Goal: Information Seeking & Learning: Understand process/instructions

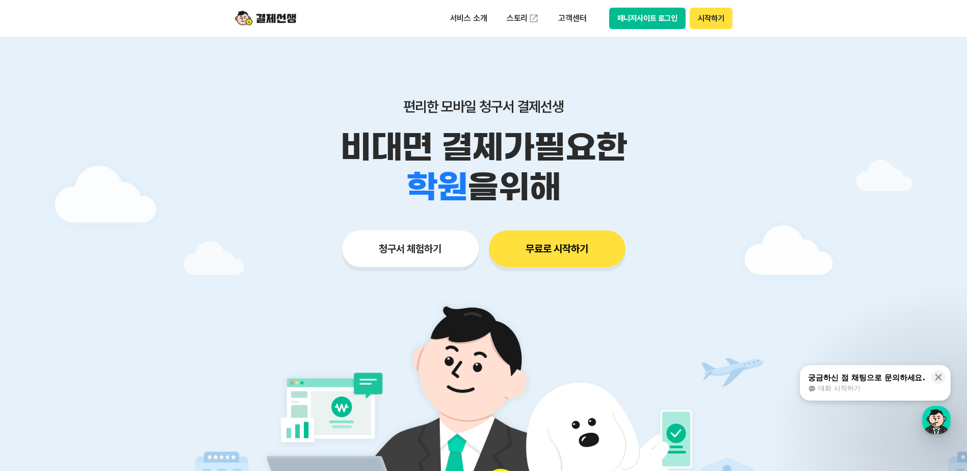
click at [641, 22] on button "매니저사이트 로그인" at bounding box center [647, 18] width 77 height 21
click at [574, 21] on p "고객센터" at bounding box center [572, 18] width 42 height 18
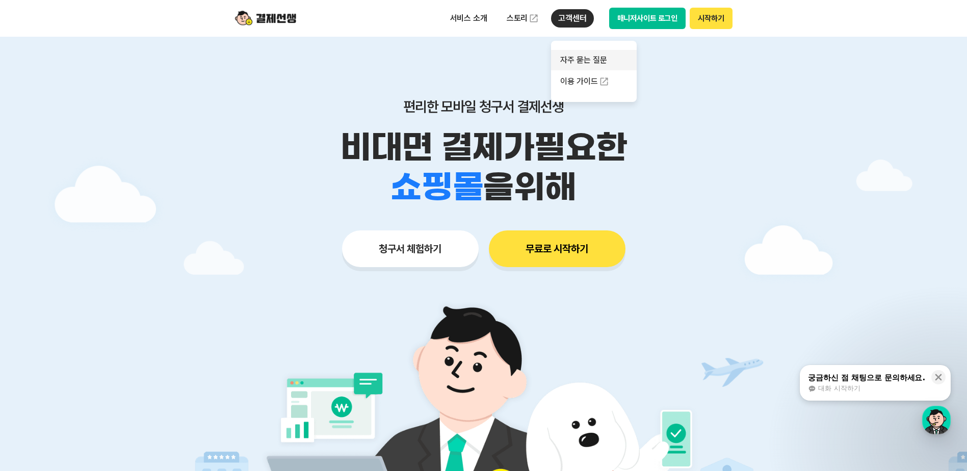
click at [587, 60] on link "자주 묻는 질문" at bounding box center [594, 60] width 86 height 20
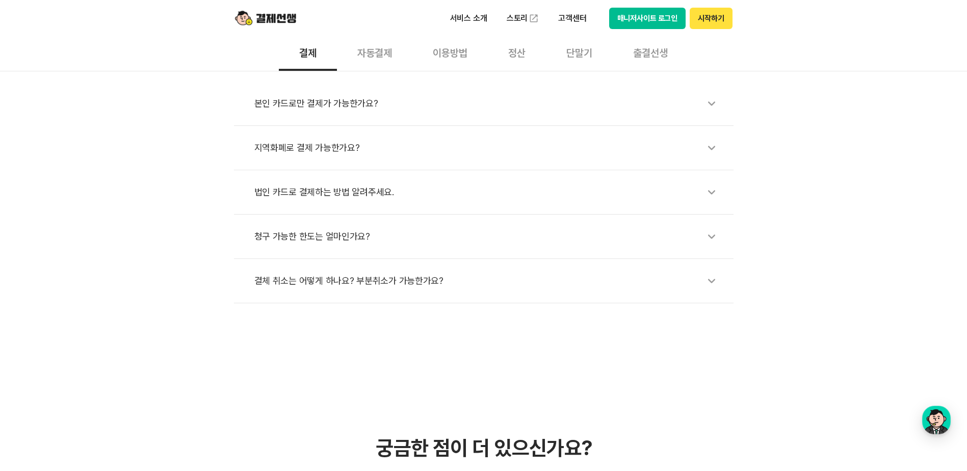
scroll to position [255, 0]
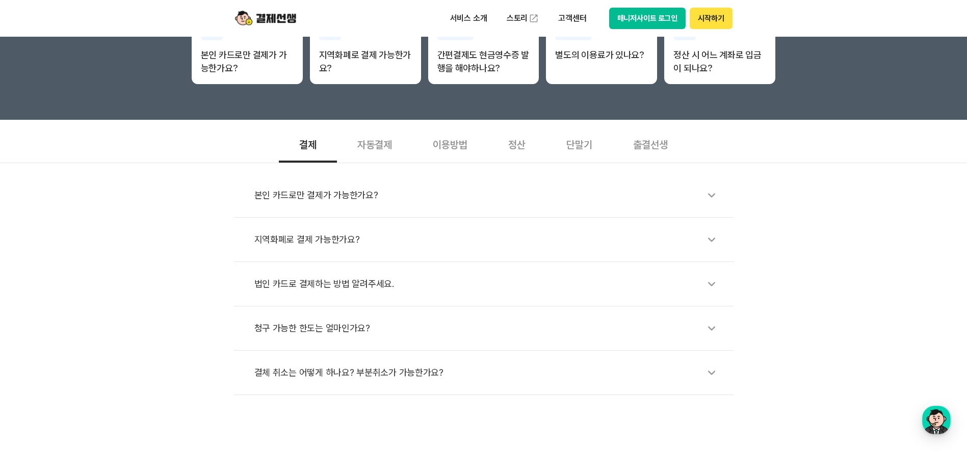
click at [458, 144] on div "이용방법" at bounding box center [449, 144] width 75 height 38
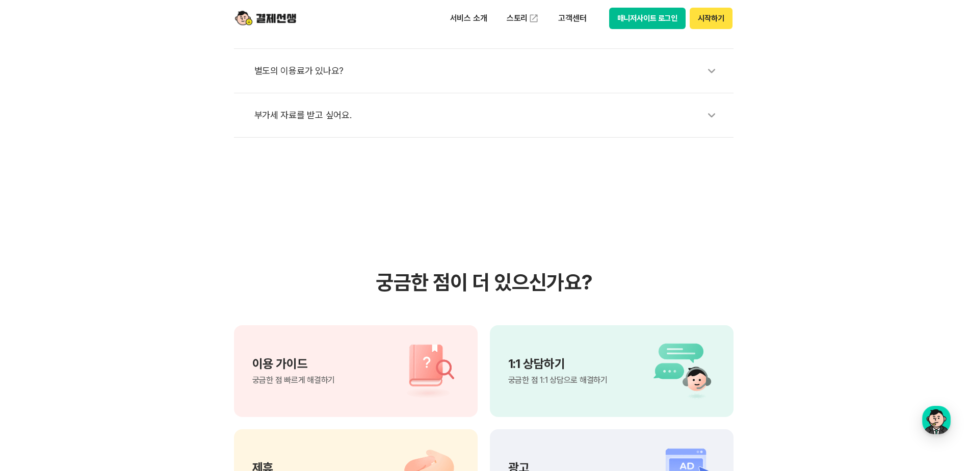
scroll to position [561, 0]
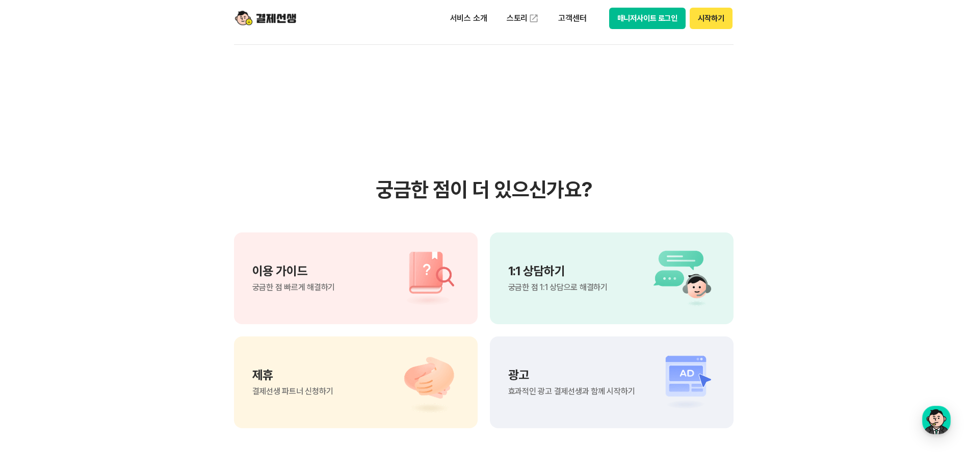
click at [294, 276] on p "이용 가이드" at bounding box center [293, 271] width 83 height 12
click at [655, 20] on button "매니저사이트 로그인" at bounding box center [647, 18] width 77 height 21
click at [578, 18] on p "고객센터" at bounding box center [572, 18] width 42 height 18
click at [575, 61] on link "자주 묻는 질문" at bounding box center [594, 60] width 86 height 20
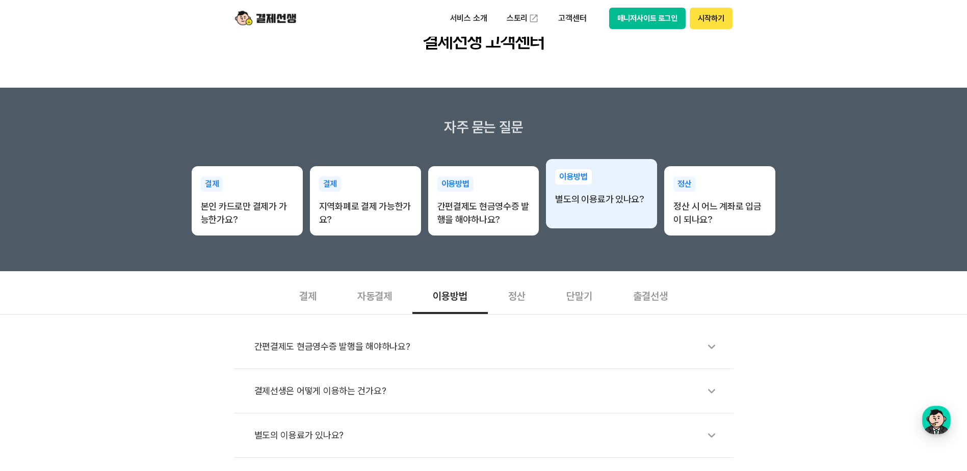
scroll to position [0, 0]
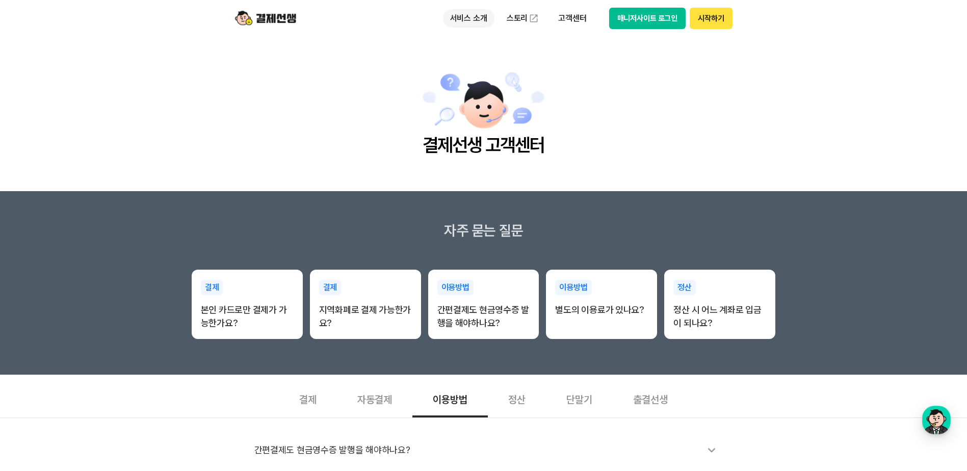
click at [466, 21] on p "서비스 소개" at bounding box center [468, 18] width 51 height 18
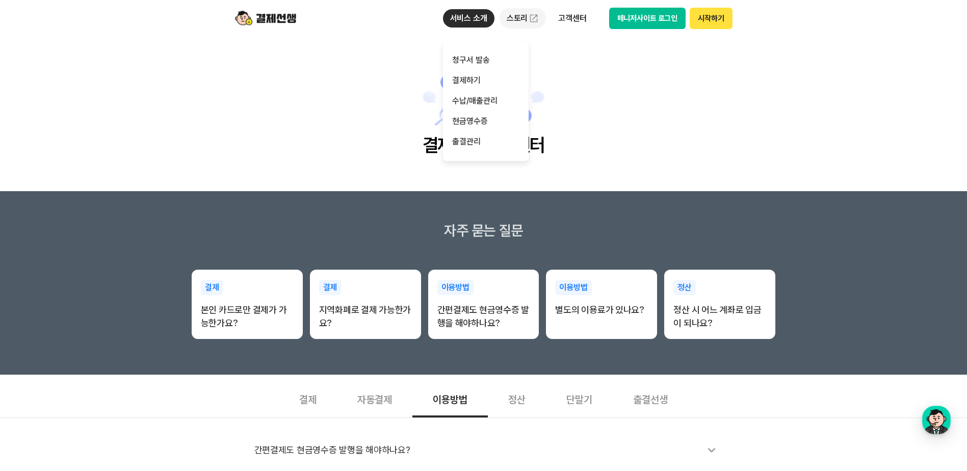
click at [518, 21] on link "스토리" at bounding box center [522, 18] width 47 height 20
click at [571, 17] on p "고객센터" at bounding box center [572, 18] width 42 height 18
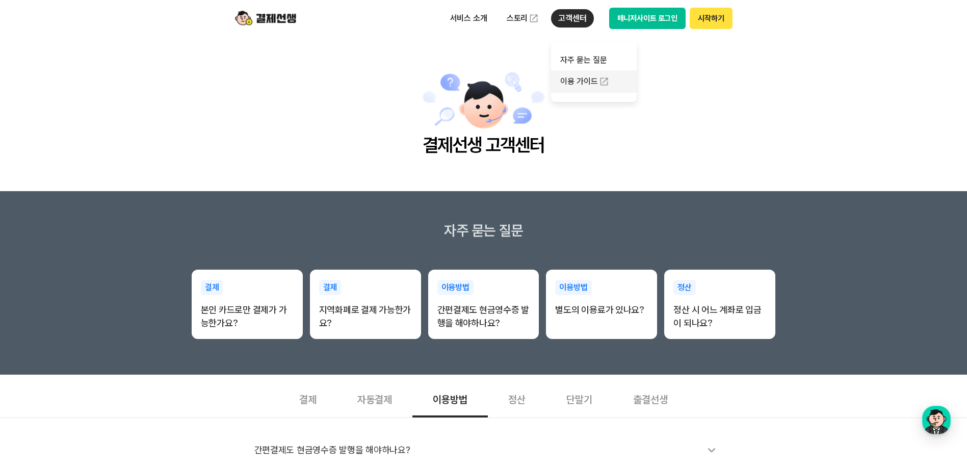
click at [582, 85] on link "이용 가이드" at bounding box center [594, 81] width 86 height 22
